Goal: Information Seeking & Learning: Learn about a topic

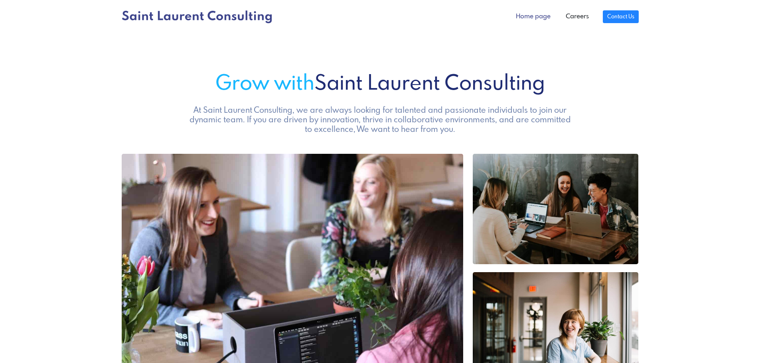
click at [549, 16] on link "Home page" at bounding box center [533, 17] width 50 height 16
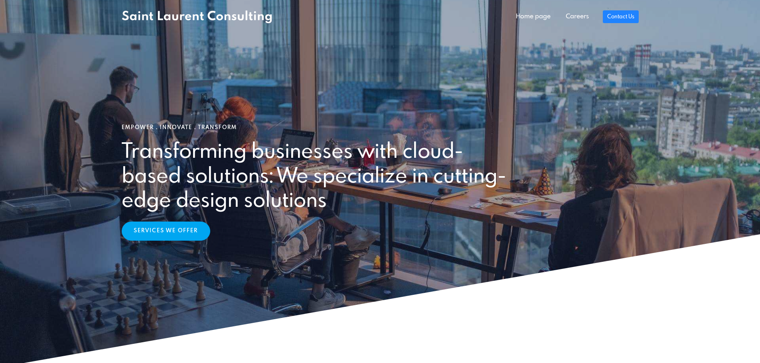
click at [164, 227] on link "Services We Offer" at bounding box center [166, 231] width 89 height 19
click at [576, 16] on link "Careers" at bounding box center [577, 17] width 38 height 16
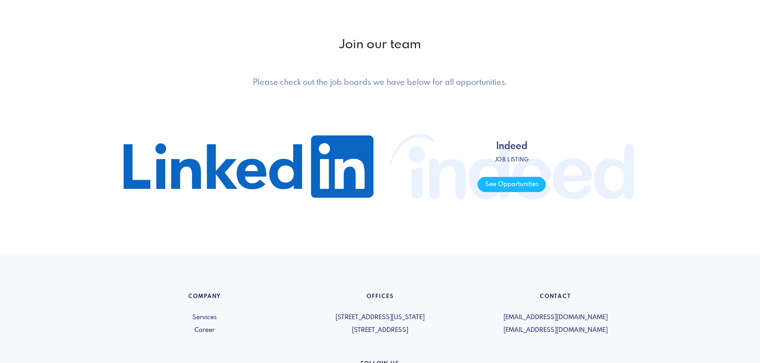
scroll to position [393, 0]
click at [500, 181] on span "See Opportunities" at bounding box center [511, 185] width 68 height 16
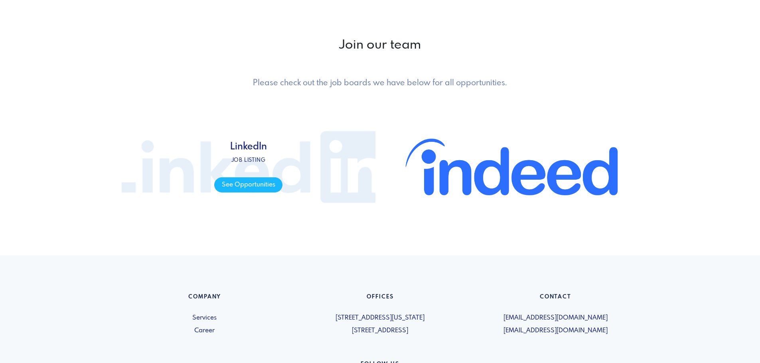
click at [249, 154] on span "LinkedIn Job listing See Opportunities" at bounding box center [248, 167] width 68 height 51
